Goal: Find specific page/section: Find specific page/section

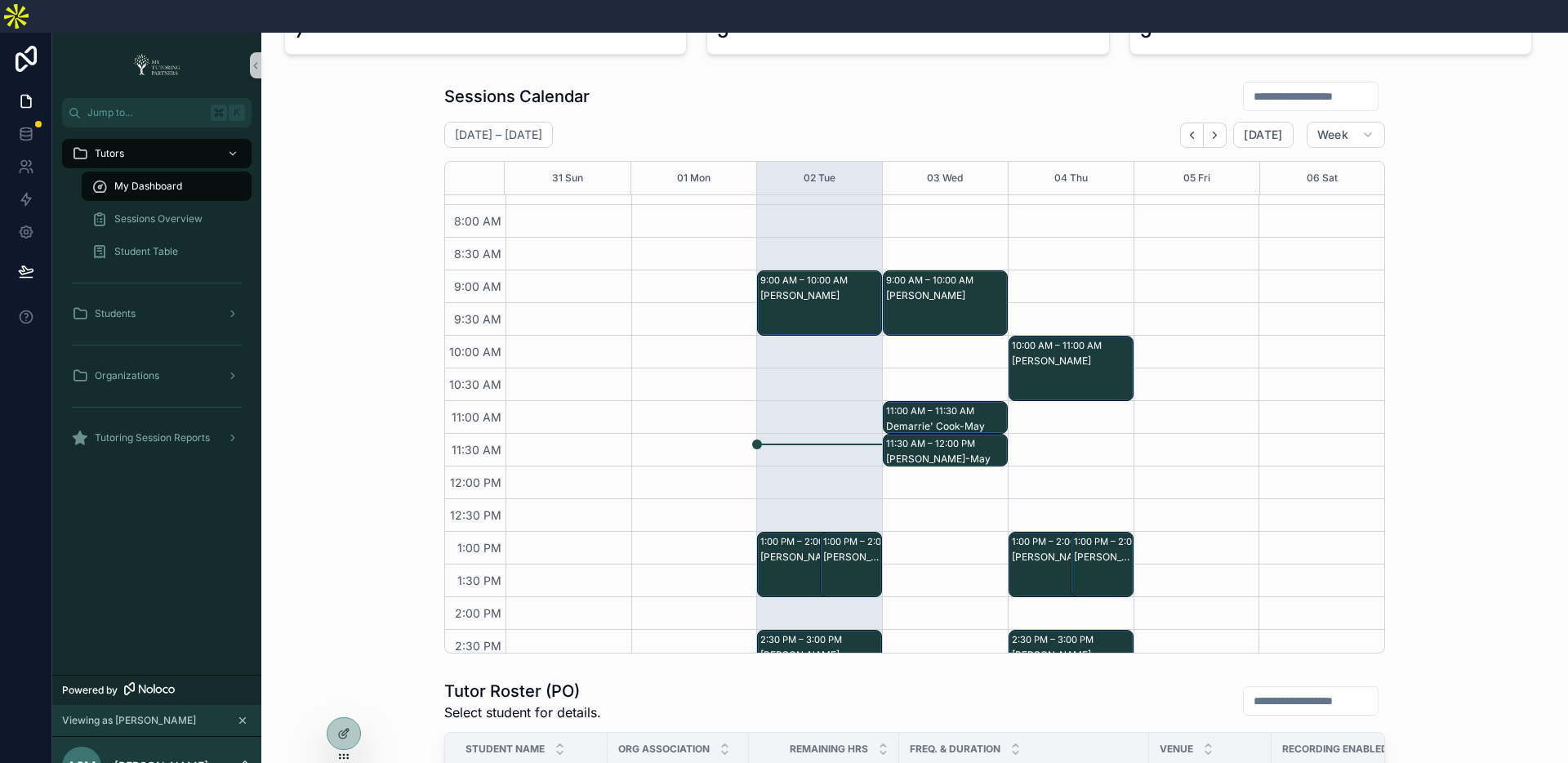
scroll to position [36, 0]
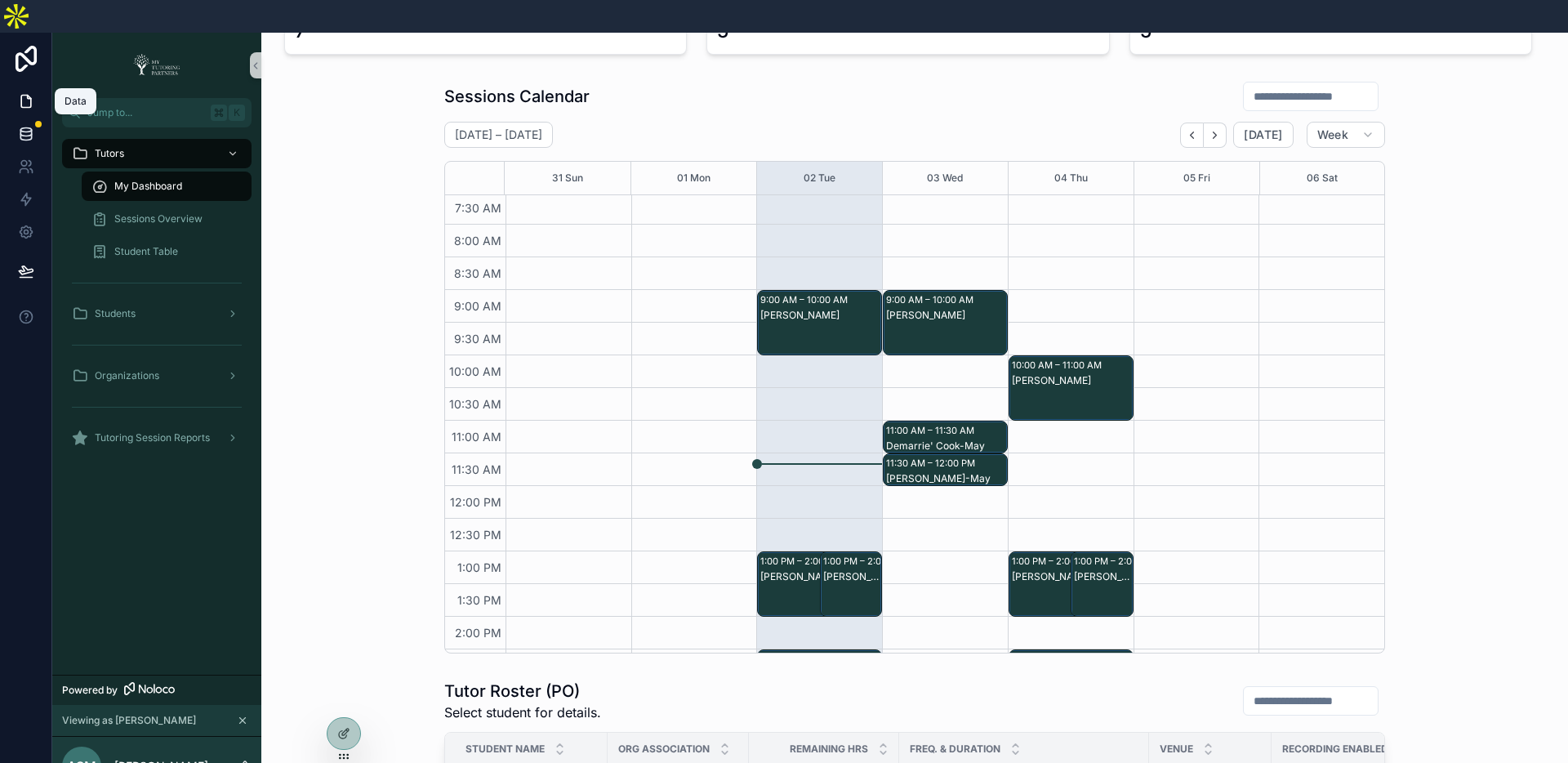
click at [35, 118] on link at bounding box center [26, 134] width 52 height 33
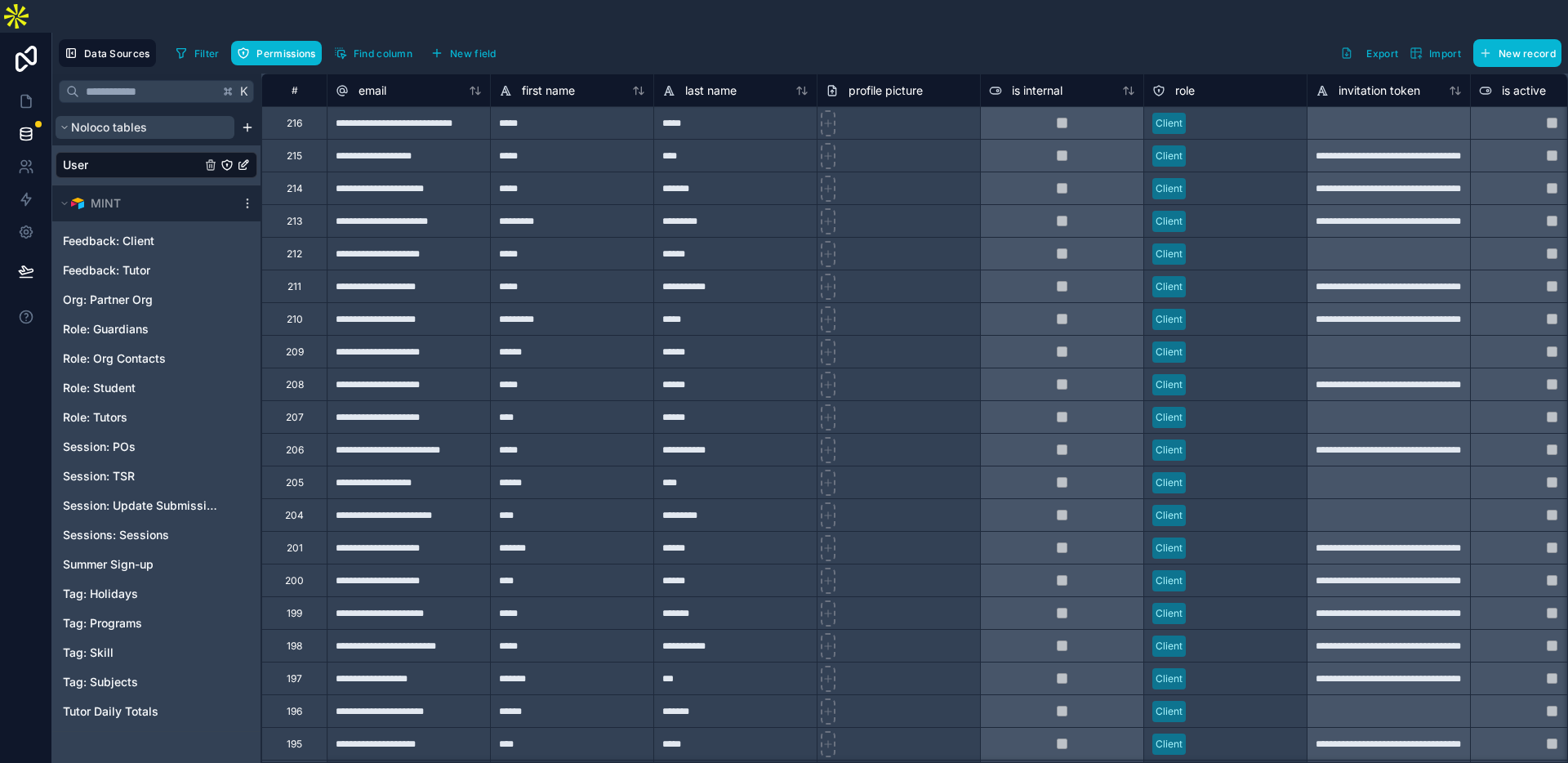
click at [62, 123] on icon "scrollable content" at bounding box center [64, 128] width 10 height 10
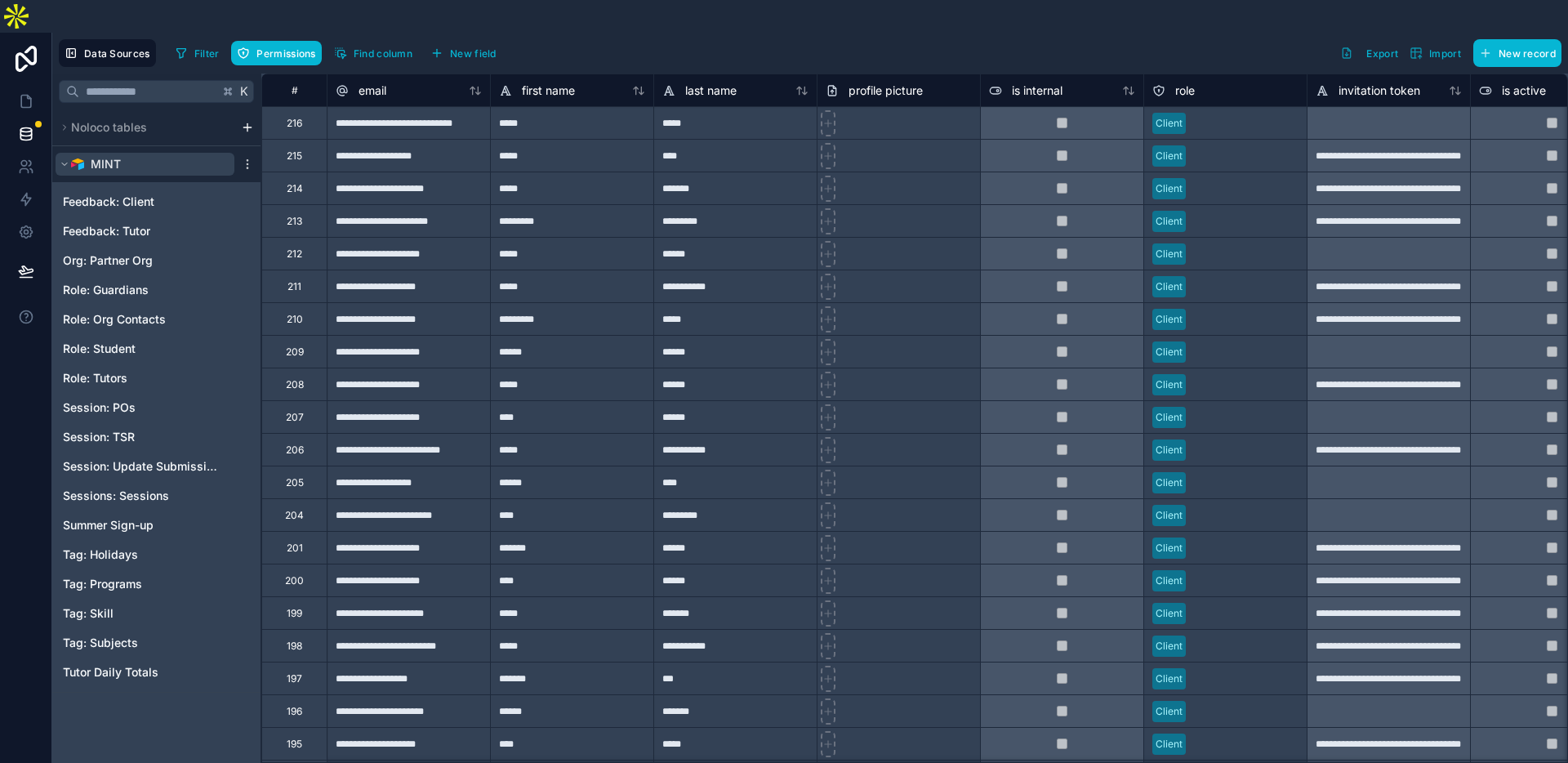
click at [66, 159] on icon "scrollable content" at bounding box center [64, 164] width 10 height 10
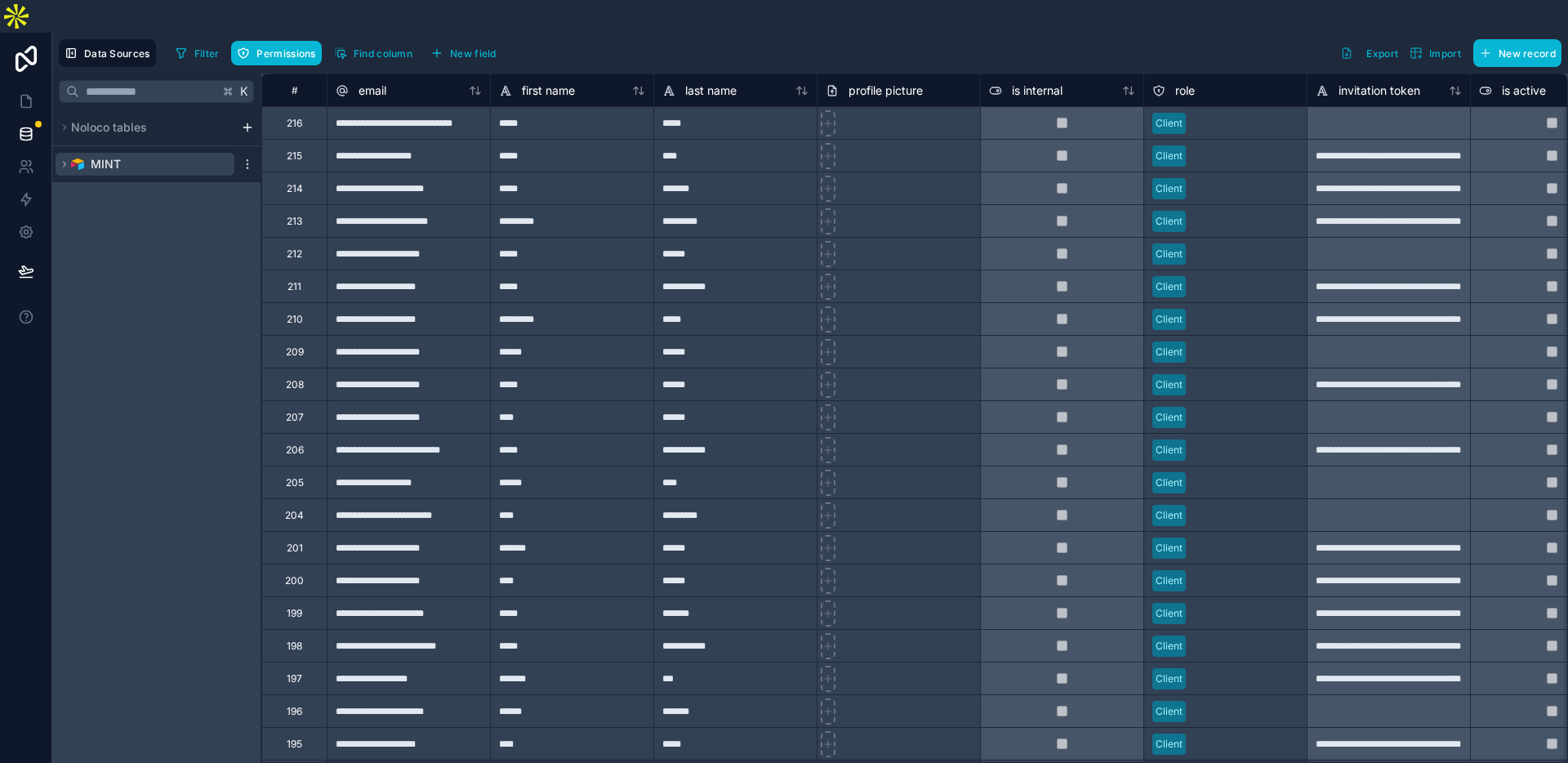
click at [61, 159] on icon "scrollable content" at bounding box center [64, 164] width 10 height 10
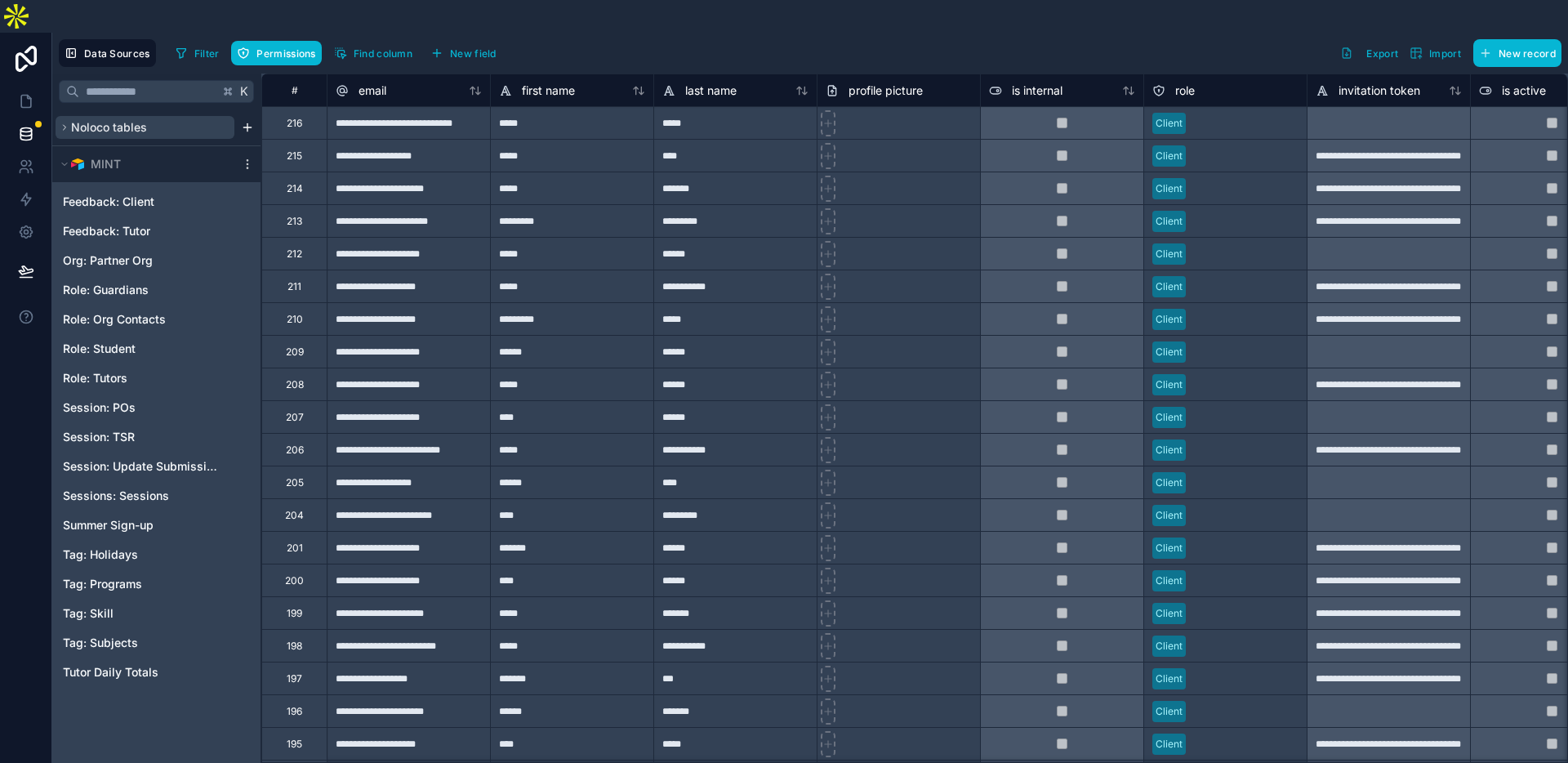
click at [63, 123] on icon "scrollable content" at bounding box center [64, 128] width 10 height 10
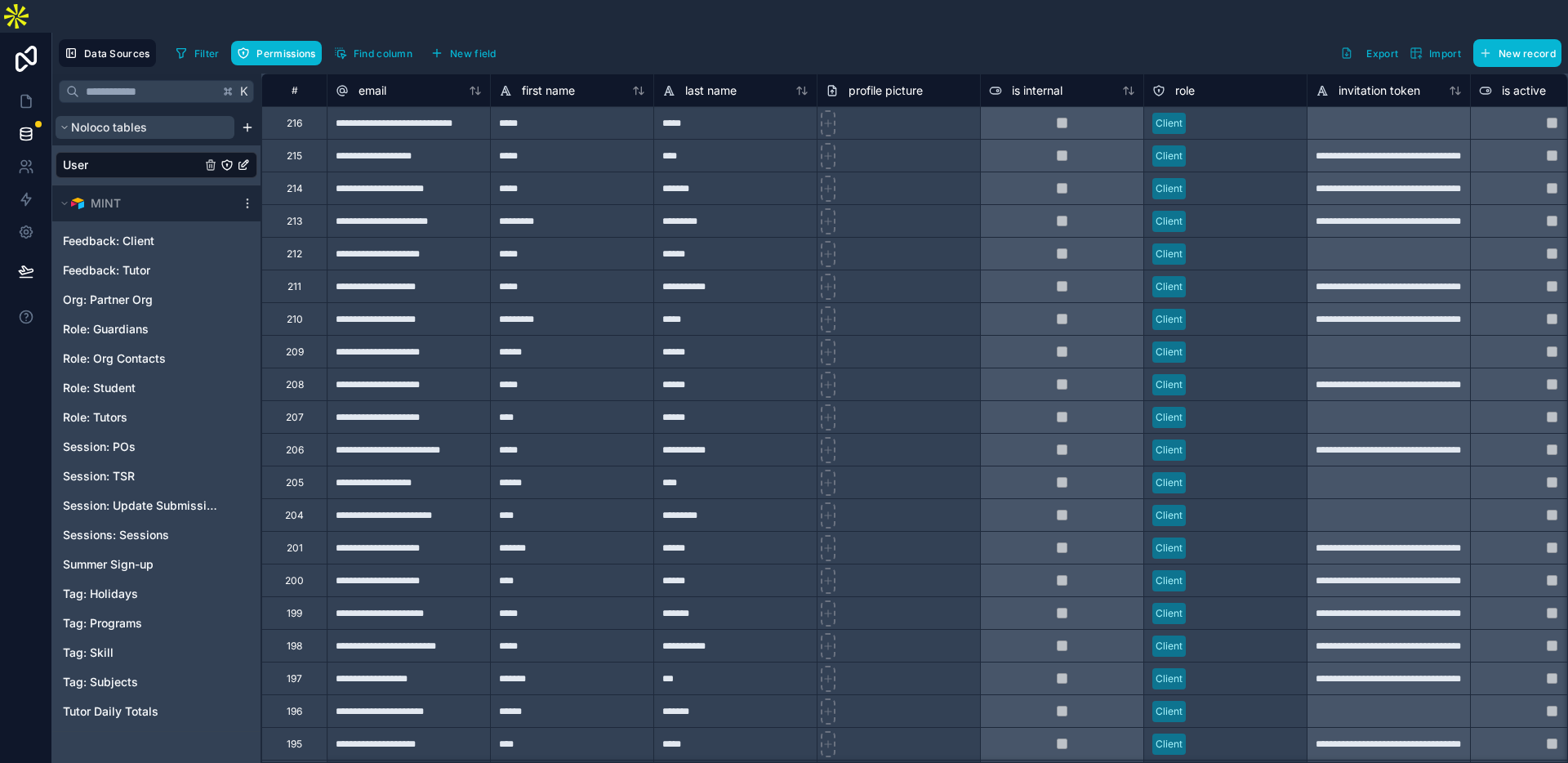
click at [63, 123] on icon "scrollable content" at bounding box center [64, 128] width 10 height 10
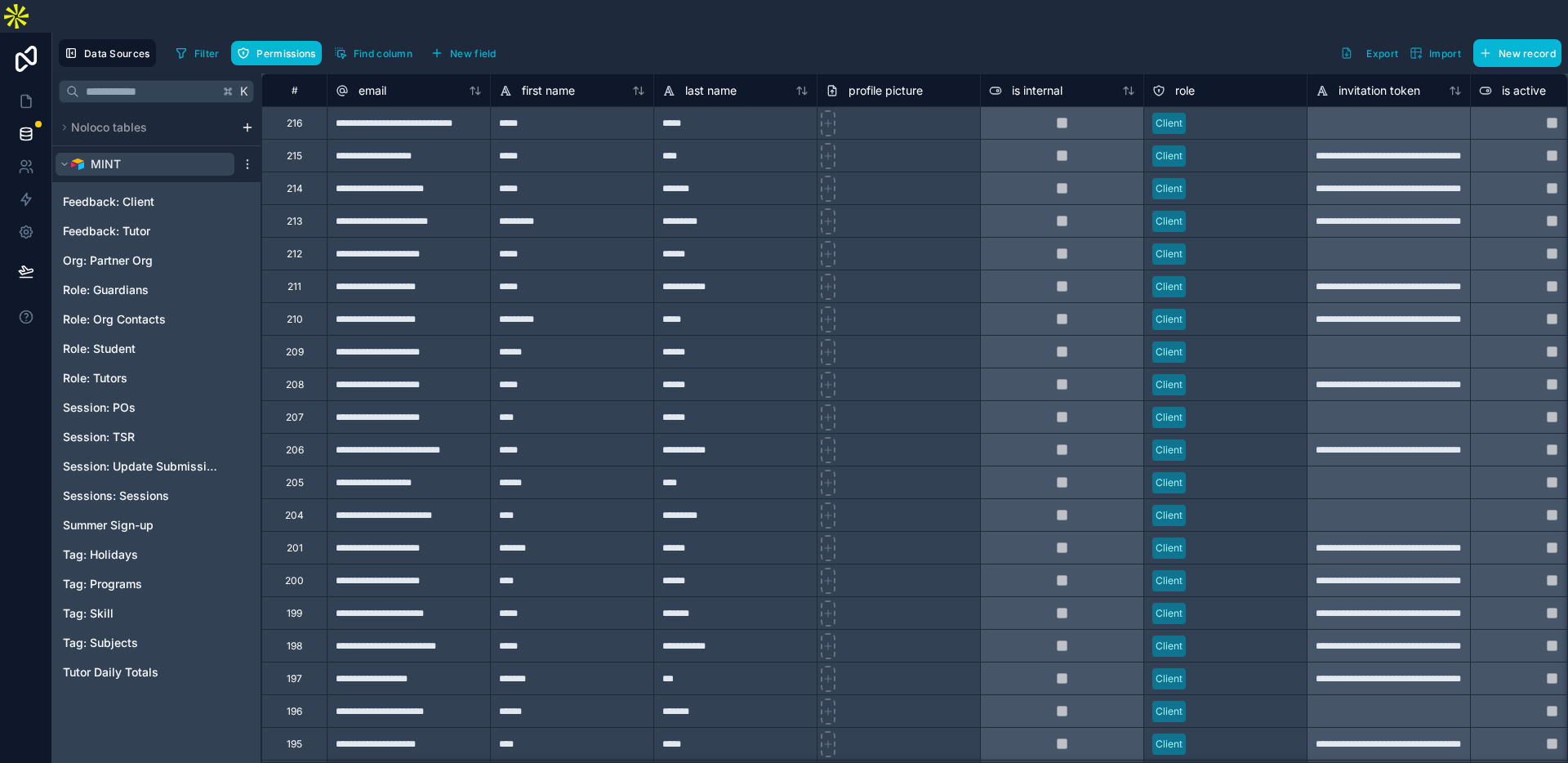
click at [63, 159] on icon "scrollable content" at bounding box center [64, 164] width 10 height 10
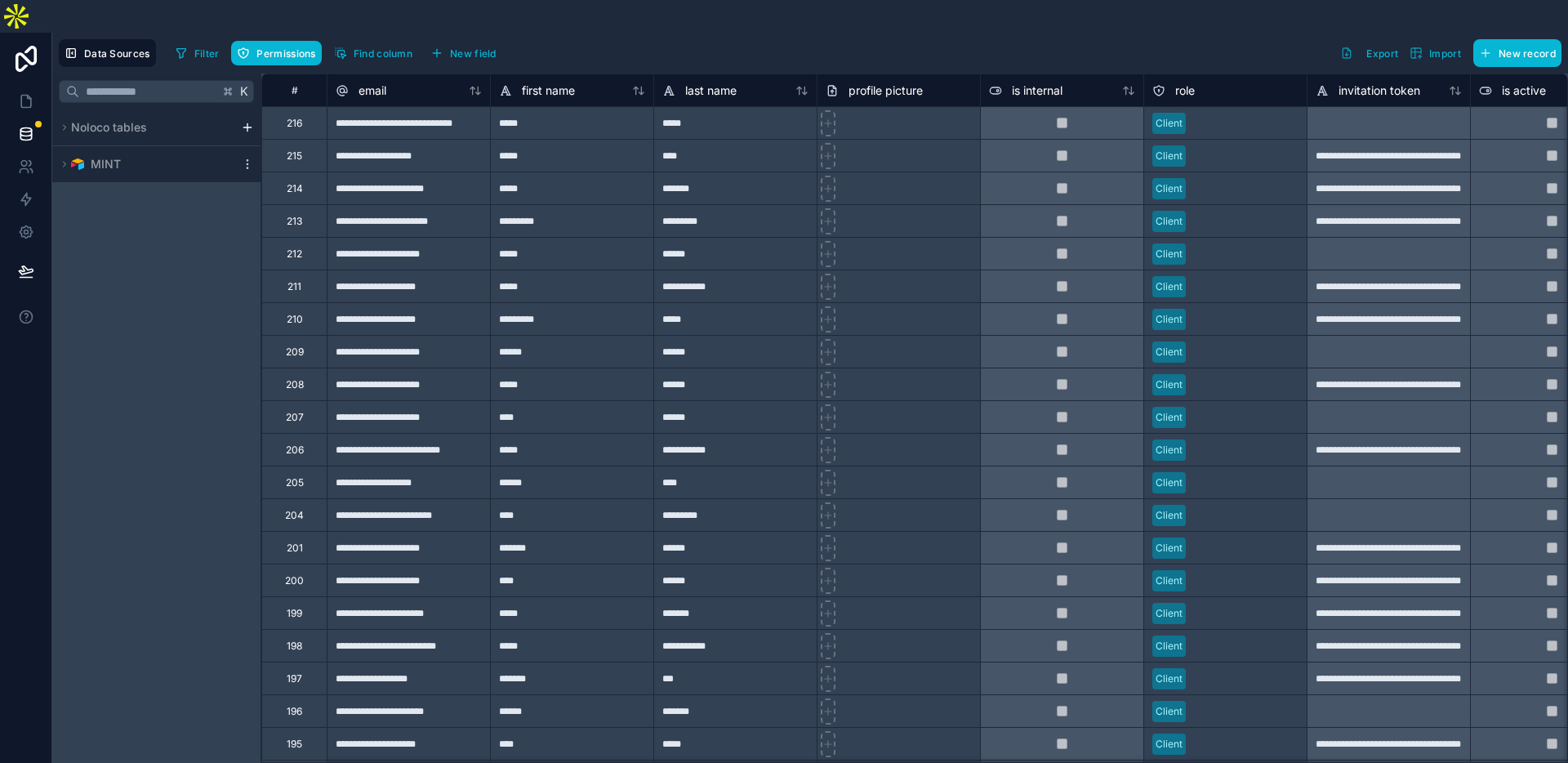
click at [86, 249] on div "K Noloco tables MINT" at bounding box center [157, 434] width 209 height 722
click at [28, 93] on icon at bounding box center [27, 102] width 17 height 17
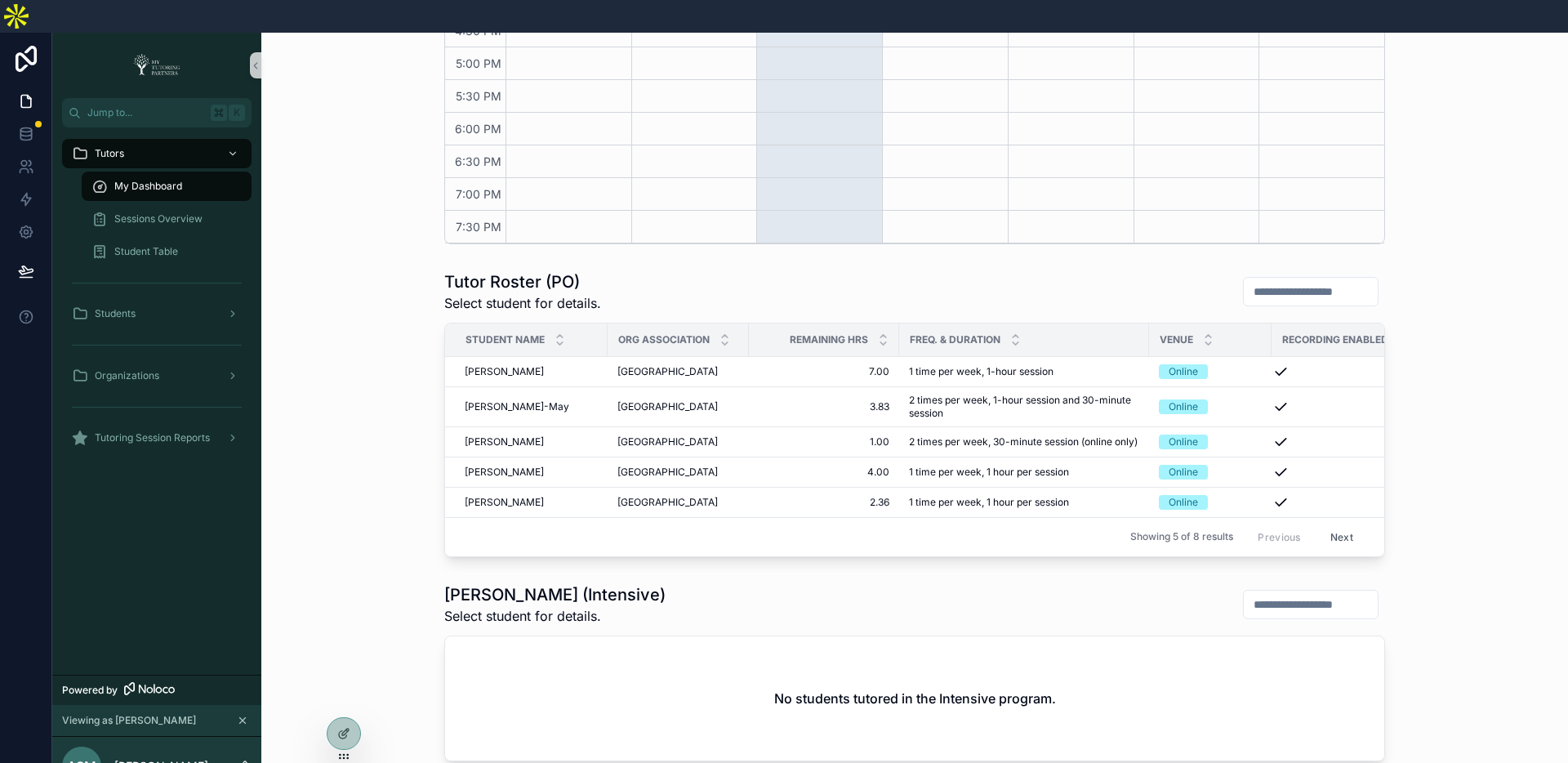
scroll to position [738, 0]
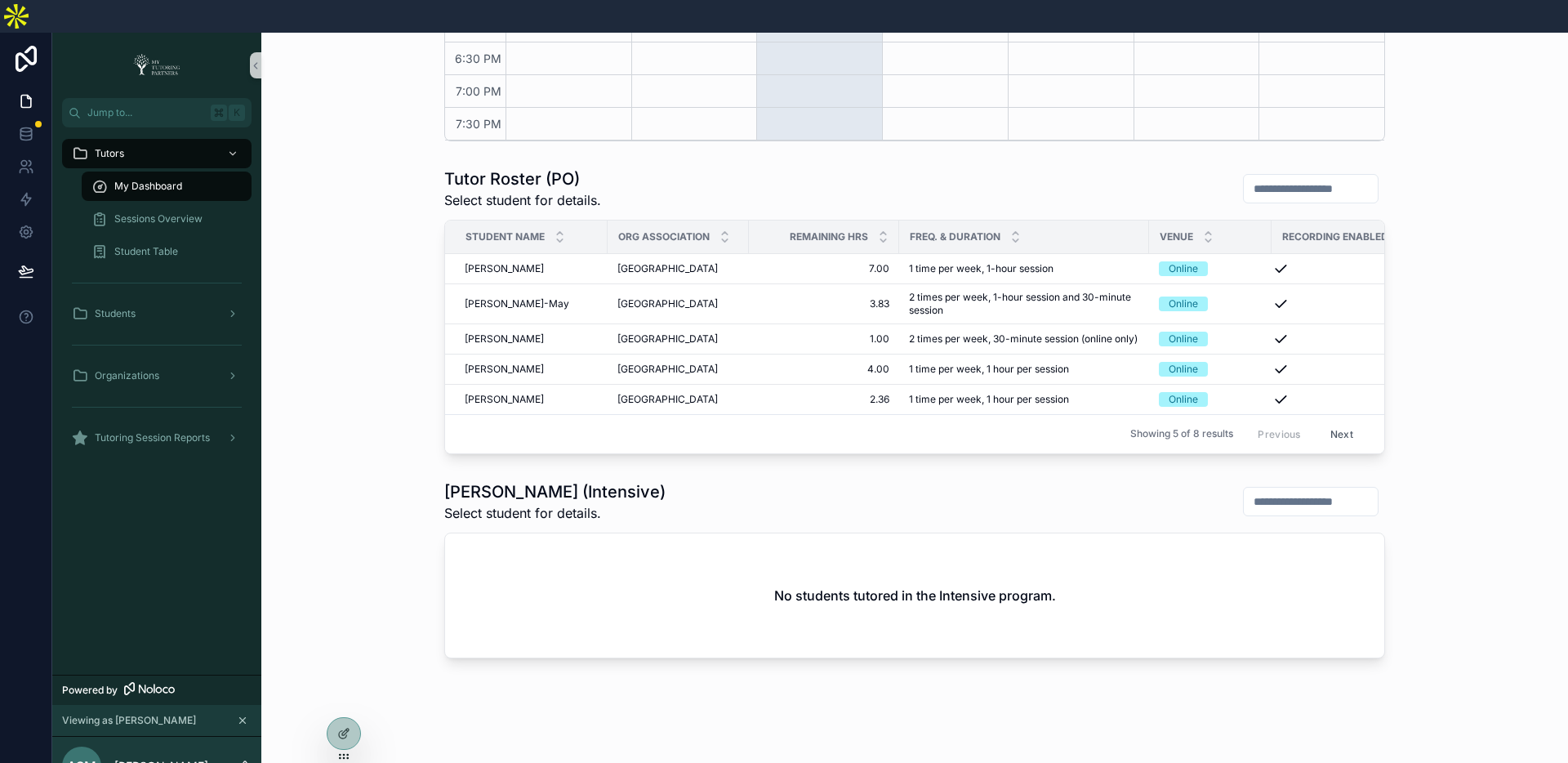
click at [362, 240] on div "[PERSON_NAME] (PO) Select student for details. Student Name Org Association Rem…" at bounding box center [915, 311] width 1280 height 300
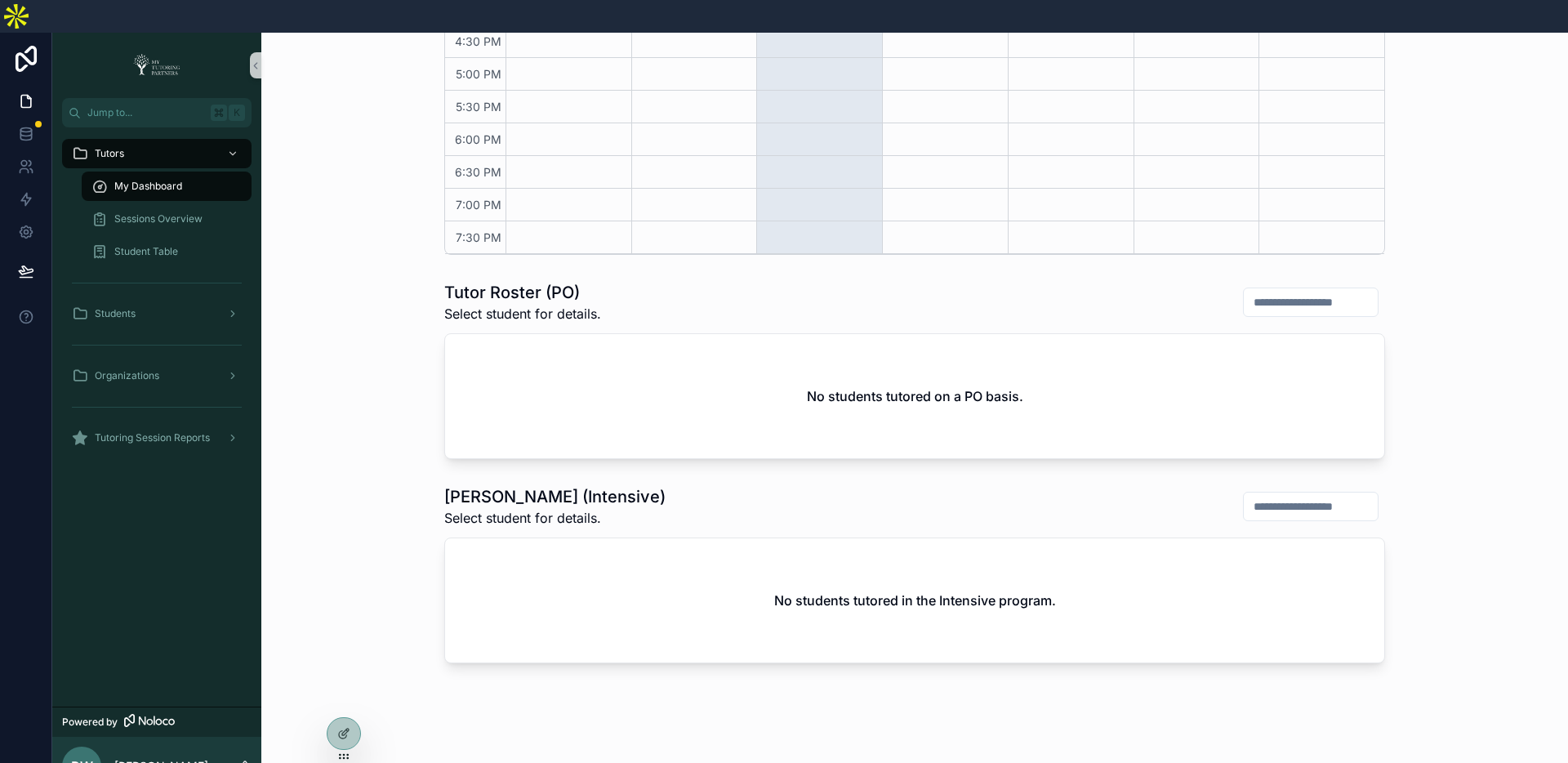
scroll to position [619, 0]
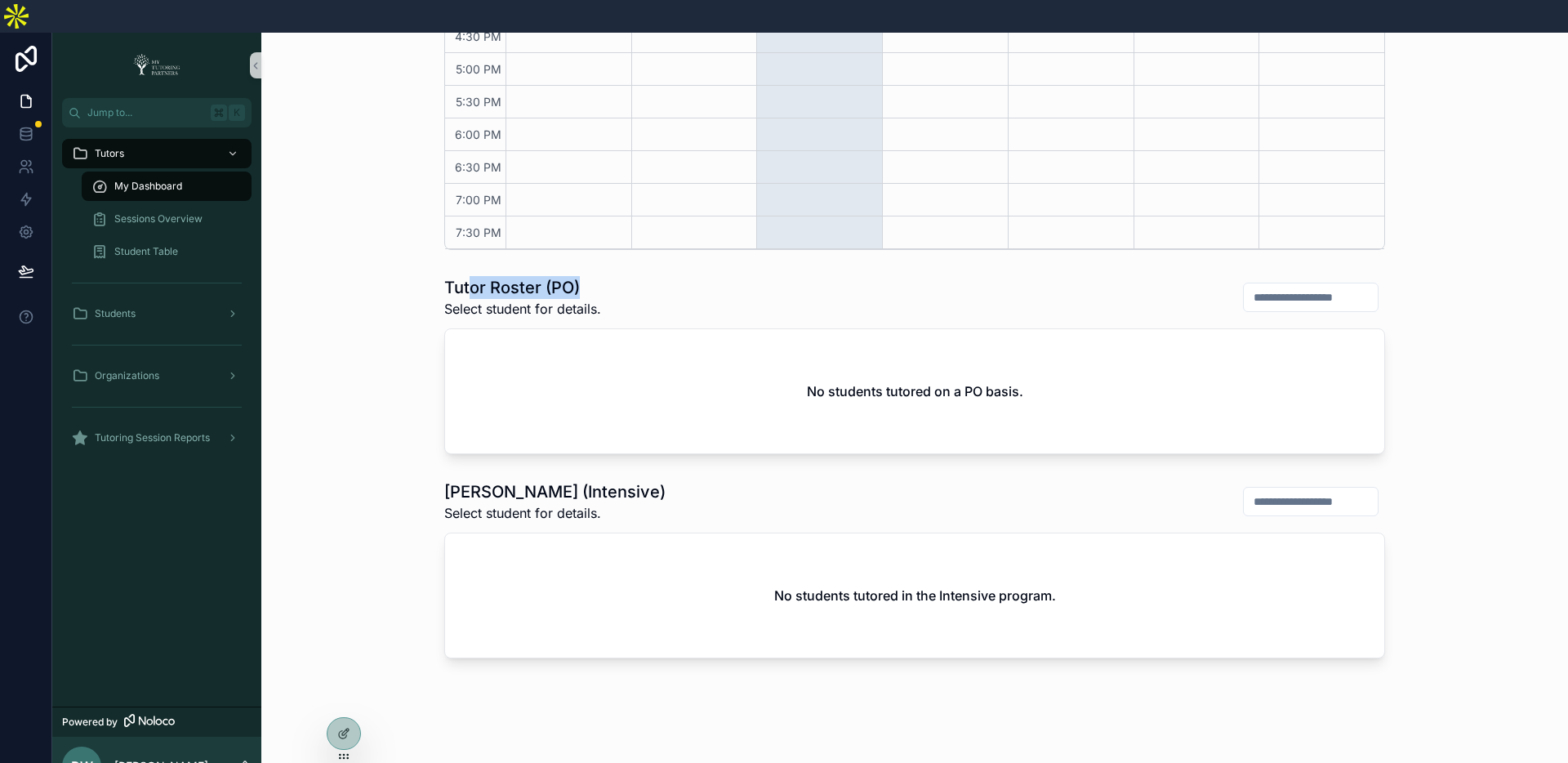
drag, startPoint x: 581, startPoint y: 250, endPoint x: 600, endPoint y: 251, distance: 19.0
click at [600, 276] on h1 "Tutor Roster (PO)" at bounding box center [522, 287] width 157 height 23
drag, startPoint x: 599, startPoint y: 254, endPoint x: 456, endPoint y: 250, distance: 143.1
click at [598, 276] on h1 "Tutor Roster (PO)" at bounding box center [522, 287] width 157 height 23
drag, startPoint x: 438, startPoint y: 254, endPoint x: 633, endPoint y: 279, distance: 196.6
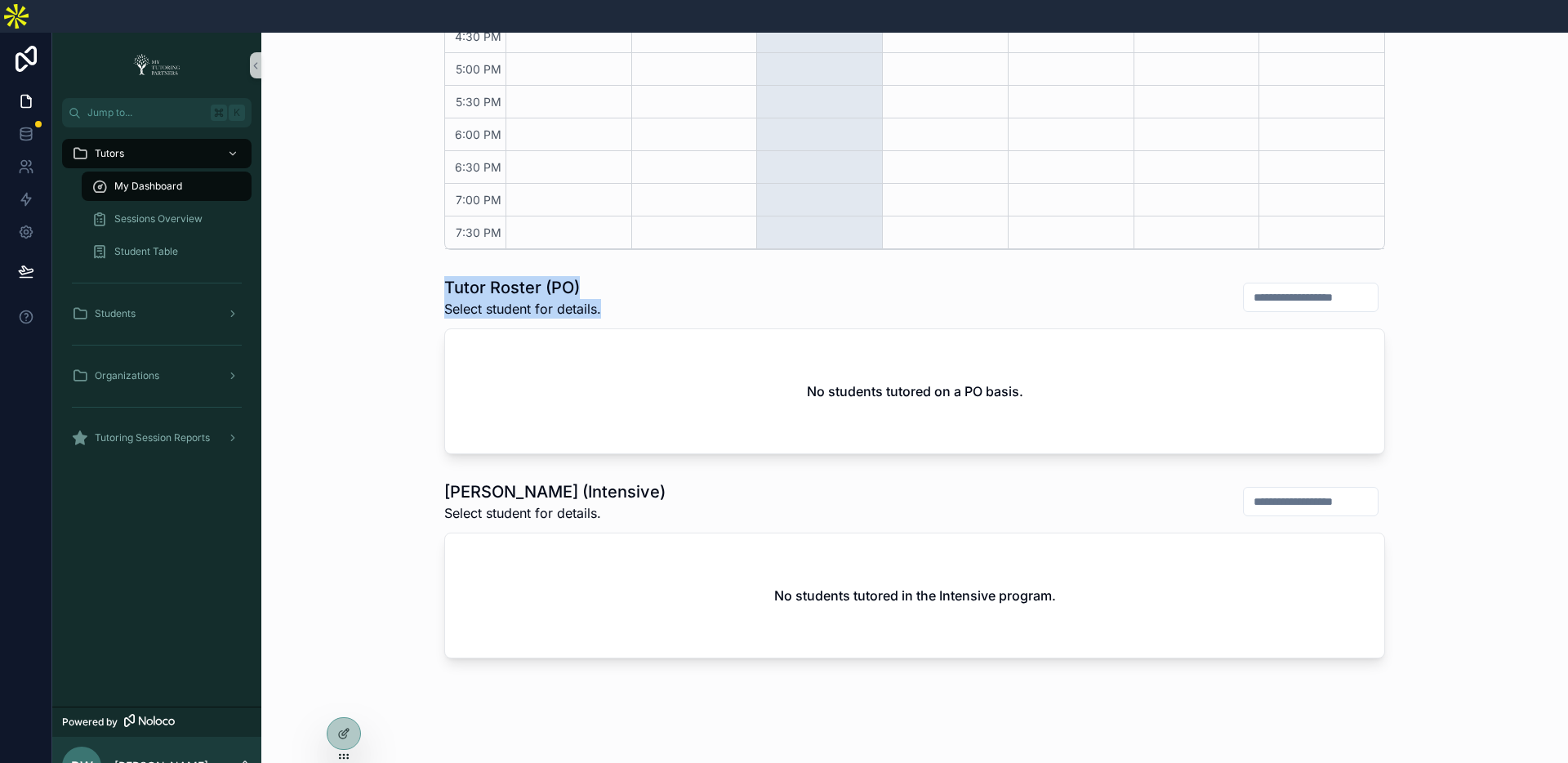
click at [628, 277] on div "Tutor Roster (PO) Select student for details. No students tutored on a PO basis." at bounding box center [915, 365] width 1280 height 191
